Goal: Task Accomplishment & Management: Use online tool/utility

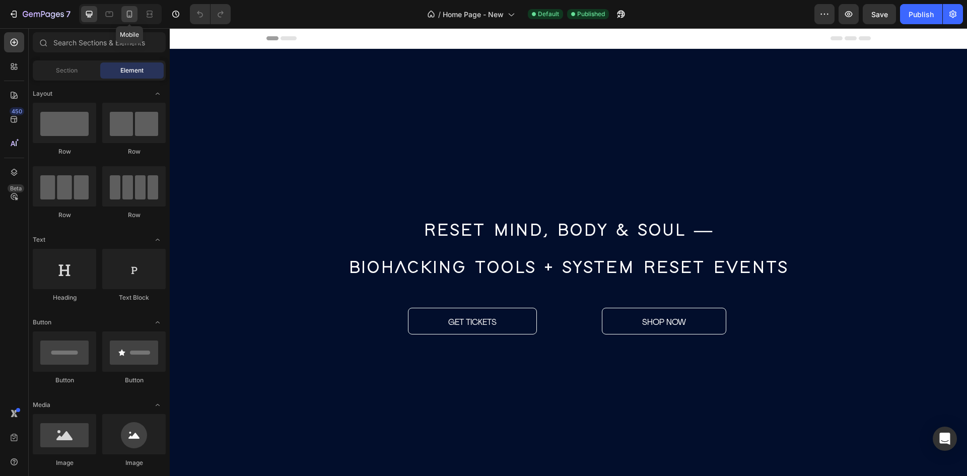
click at [128, 14] on icon at bounding box center [129, 14] width 10 height 10
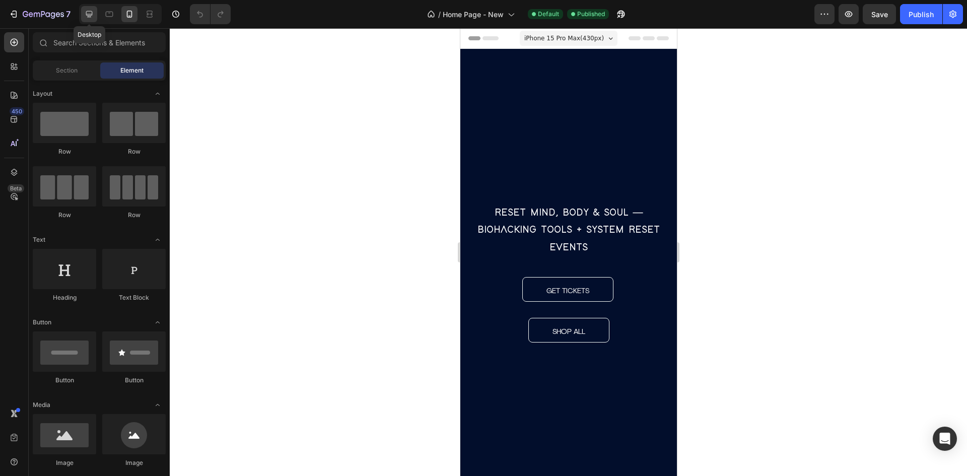
click at [86, 15] on icon at bounding box center [89, 14] width 10 height 10
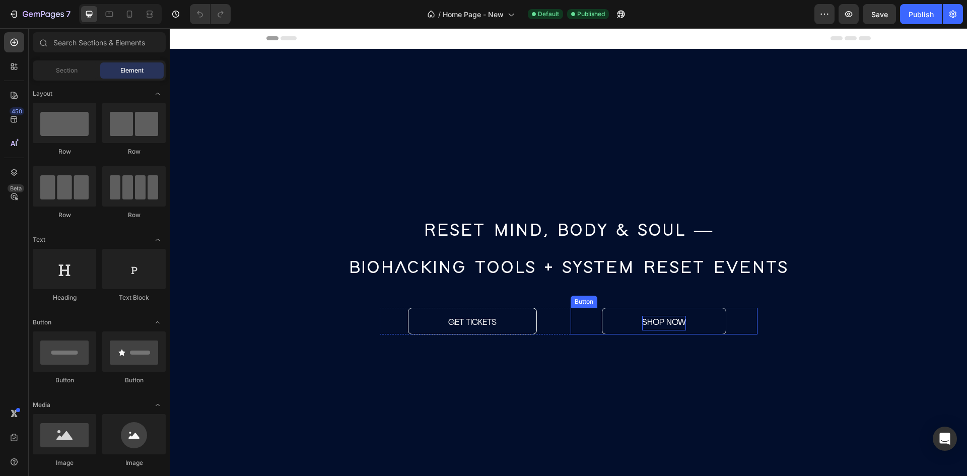
click at [642, 320] on p "SHOP NOW" at bounding box center [664, 323] width 44 height 15
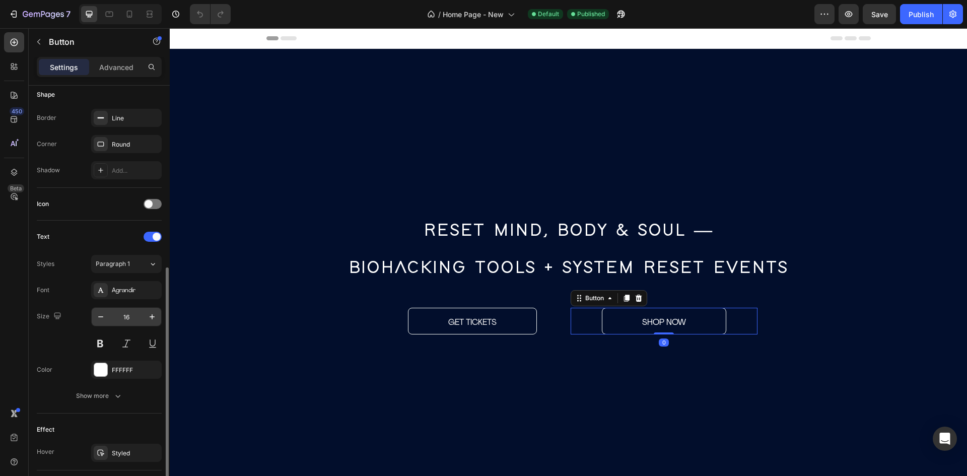
scroll to position [382, 0]
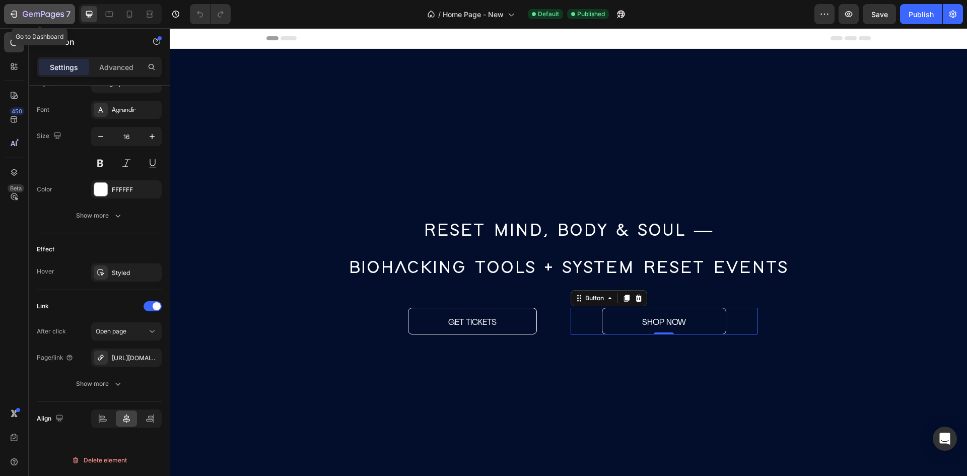
click at [25, 13] on icon "button" at bounding box center [43, 15] width 41 height 9
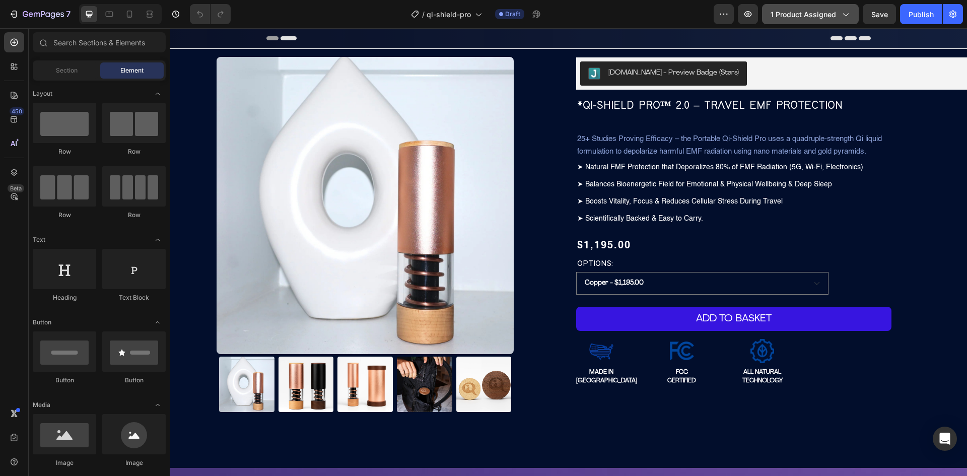
click at [839, 16] on div "1 product assigned" at bounding box center [811, 14] width 80 height 11
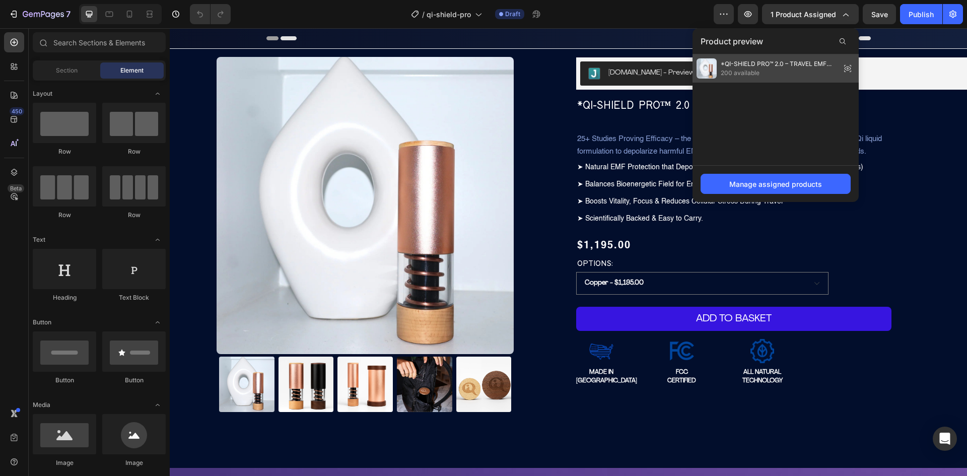
click at [850, 67] on icon at bounding box center [848, 68] width 14 height 14
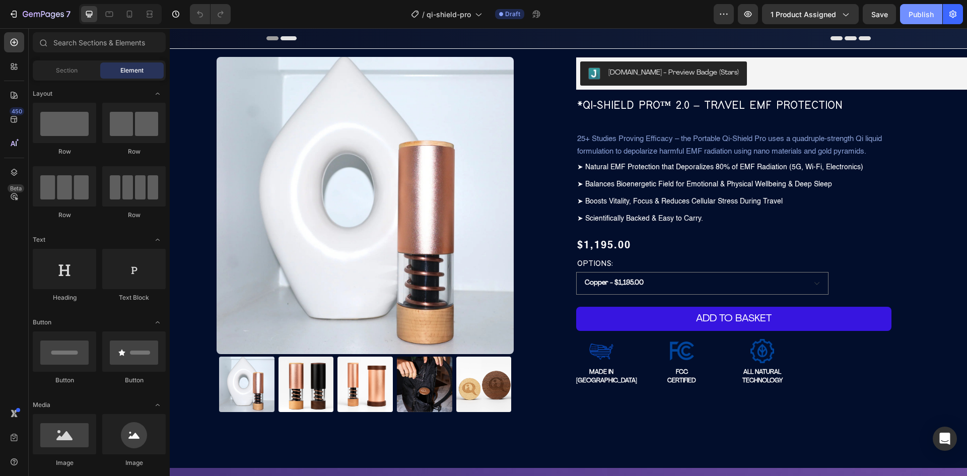
click at [921, 17] on div "Publish" at bounding box center [921, 14] width 25 height 11
click at [476, 18] on icon at bounding box center [478, 14] width 10 height 10
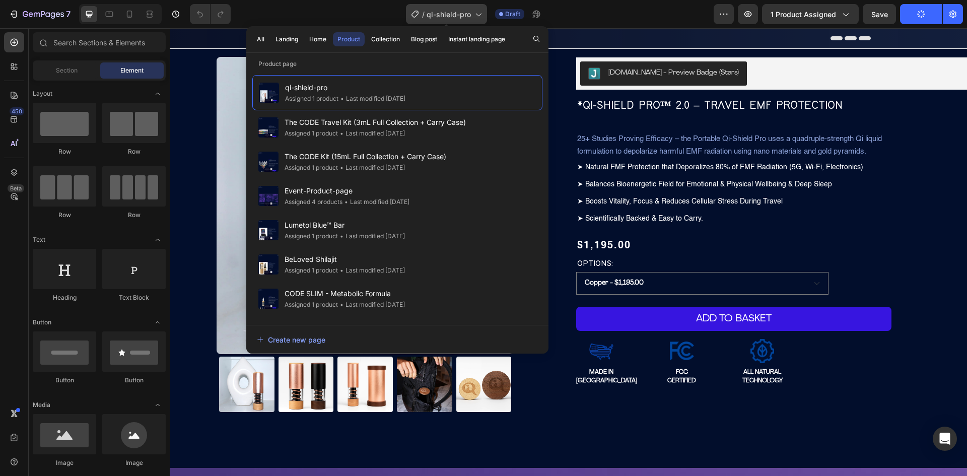
click at [476, 18] on icon at bounding box center [478, 14] width 10 height 10
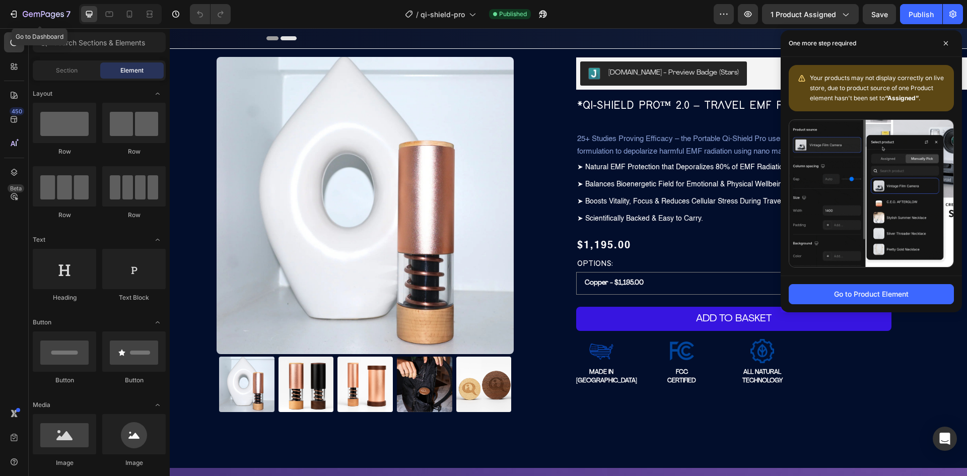
drag, startPoint x: 202, startPoint y: 36, endPoint x: 551, endPoint y: 175, distance: 375.8
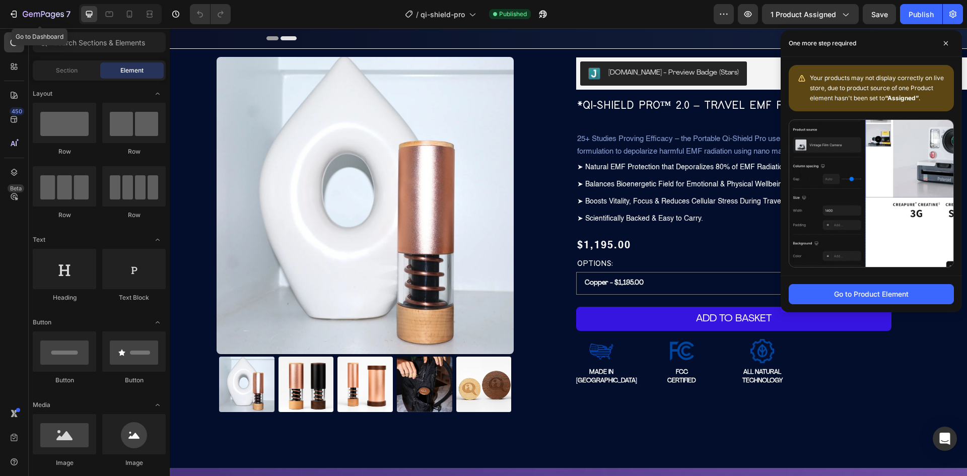
click at [551, 175] on div at bounding box center [365, 205] width 391 height 297
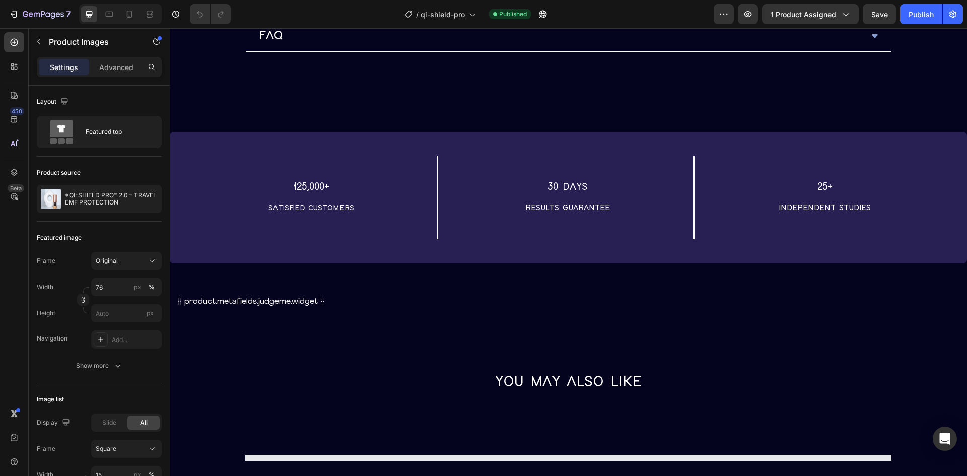
scroll to position [2721, 0]
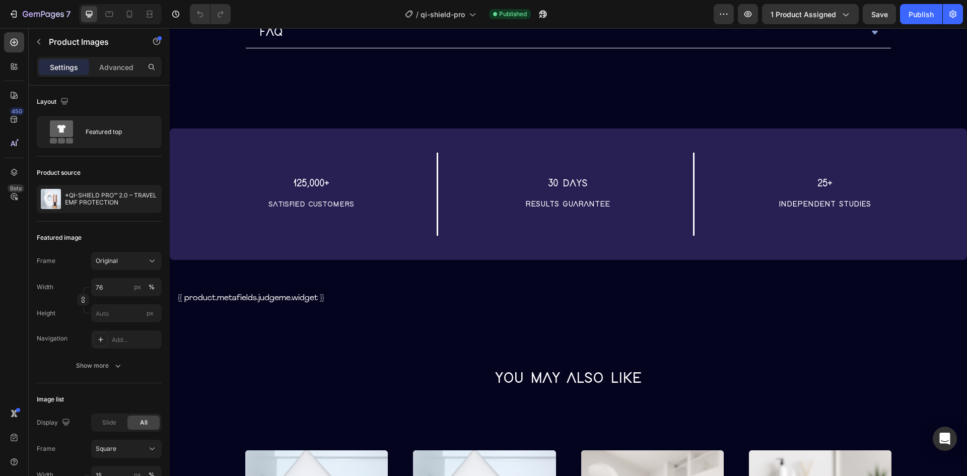
drag, startPoint x: 28, startPoint y: 11, endPoint x: 37, endPoint y: 1, distance: 14.3
click at [37, 1] on div "7 Version history / qi-shield-pro Published Preview 1 product assigned Save Pub…" at bounding box center [483, 14] width 967 height 29
click at [34, 12] on icon "button" at bounding box center [43, 15] width 41 height 9
